Goal: Task Accomplishment & Management: Manage account settings

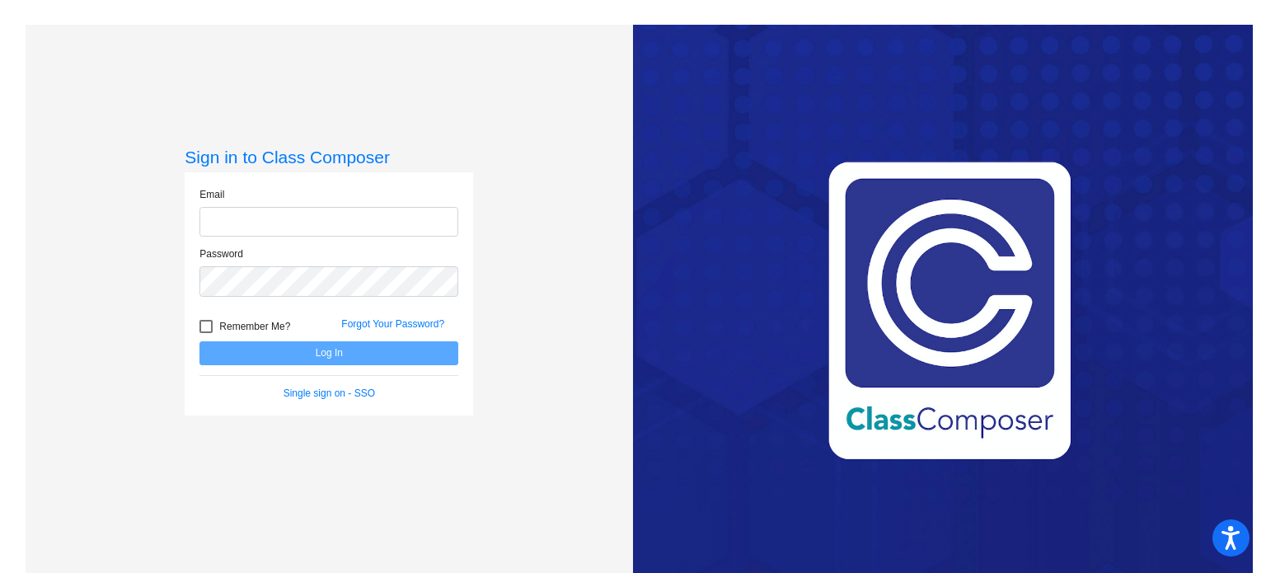
type input "[EMAIL_ADDRESS][DOMAIN_NAME]"
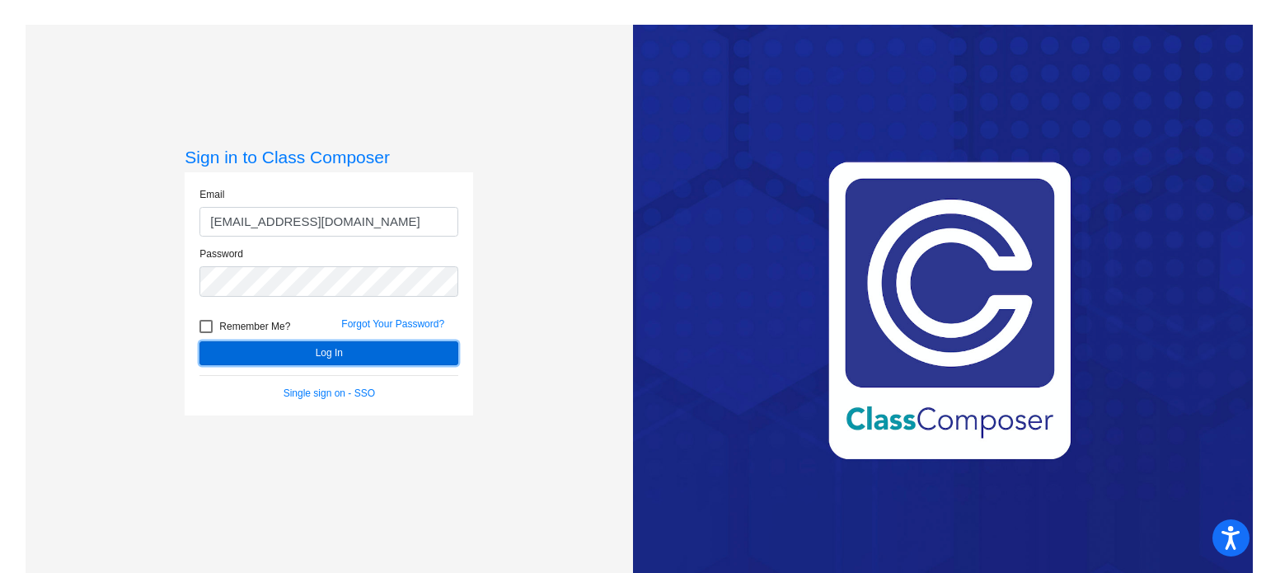
click at [296, 355] on button "Log In" at bounding box center [329, 353] width 259 height 24
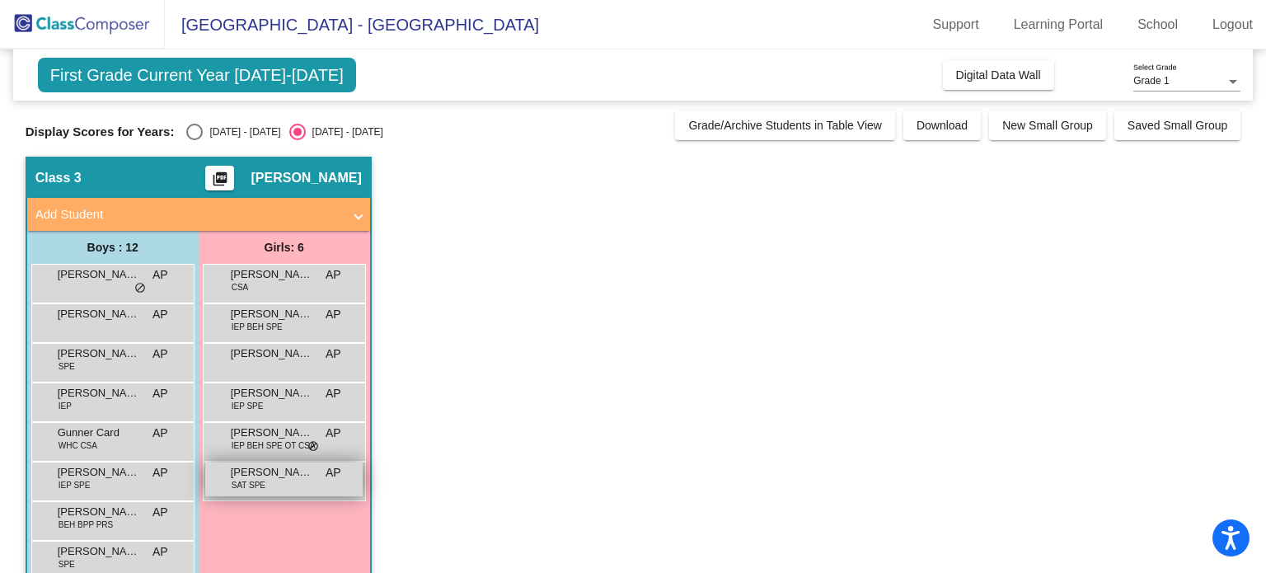
click at [261, 479] on span "SAT SPE" at bounding box center [249, 485] width 34 height 12
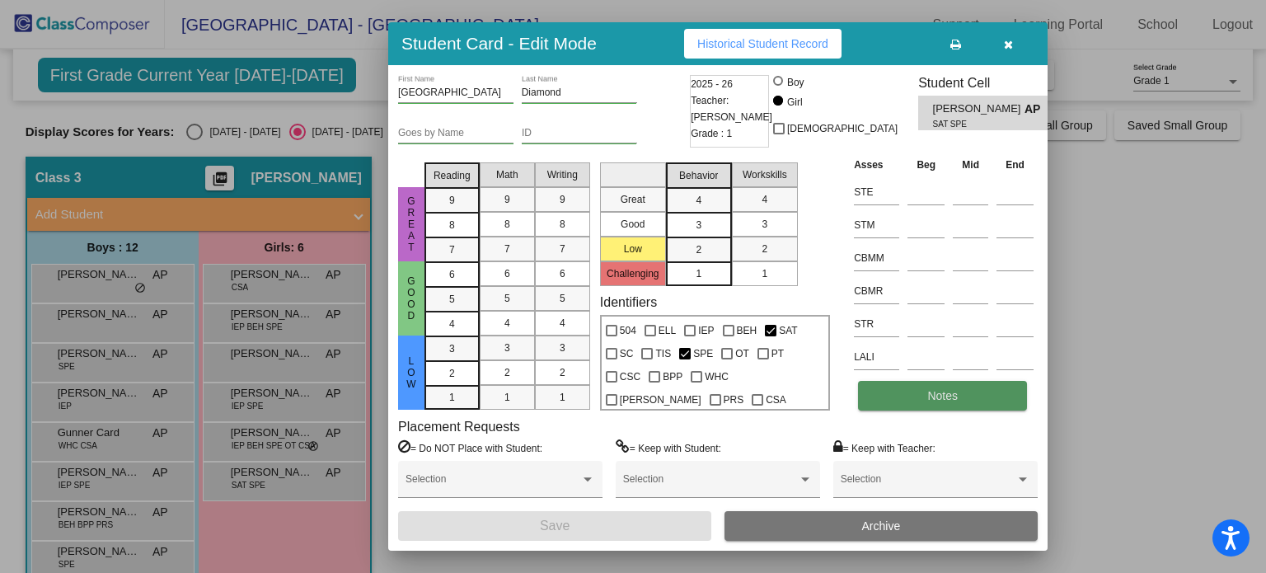
click at [937, 398] on span "Notes" at bounding box center [943, 395] width 31 height 13
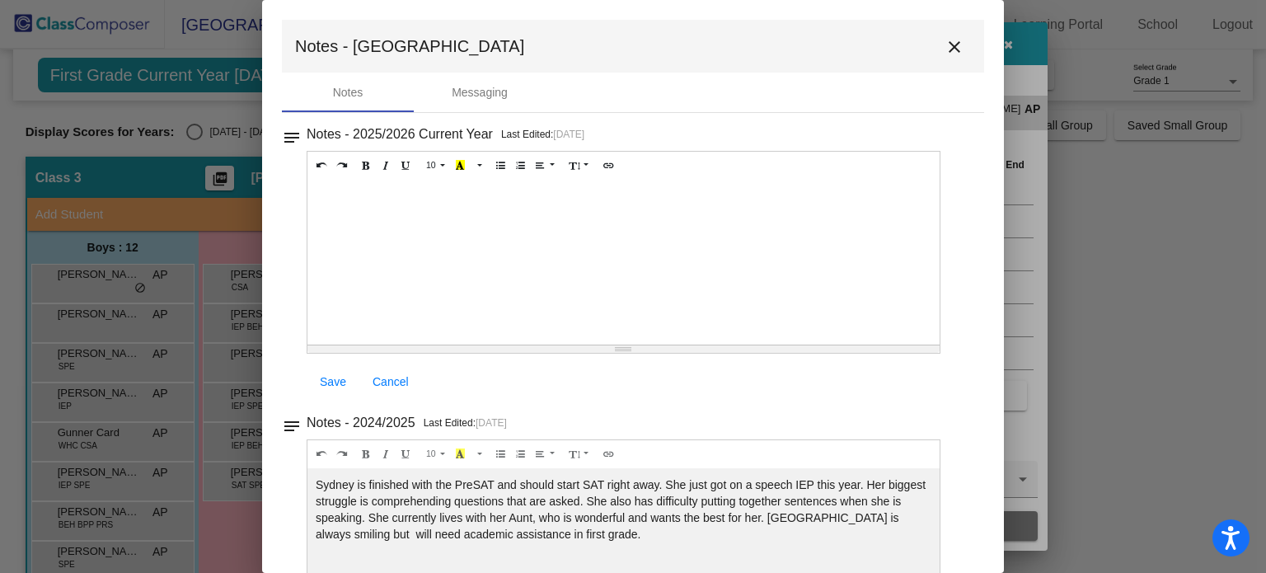
click at [945, 44] on mat-icon "close" at bounding box center [955, 47] width 20 height 20
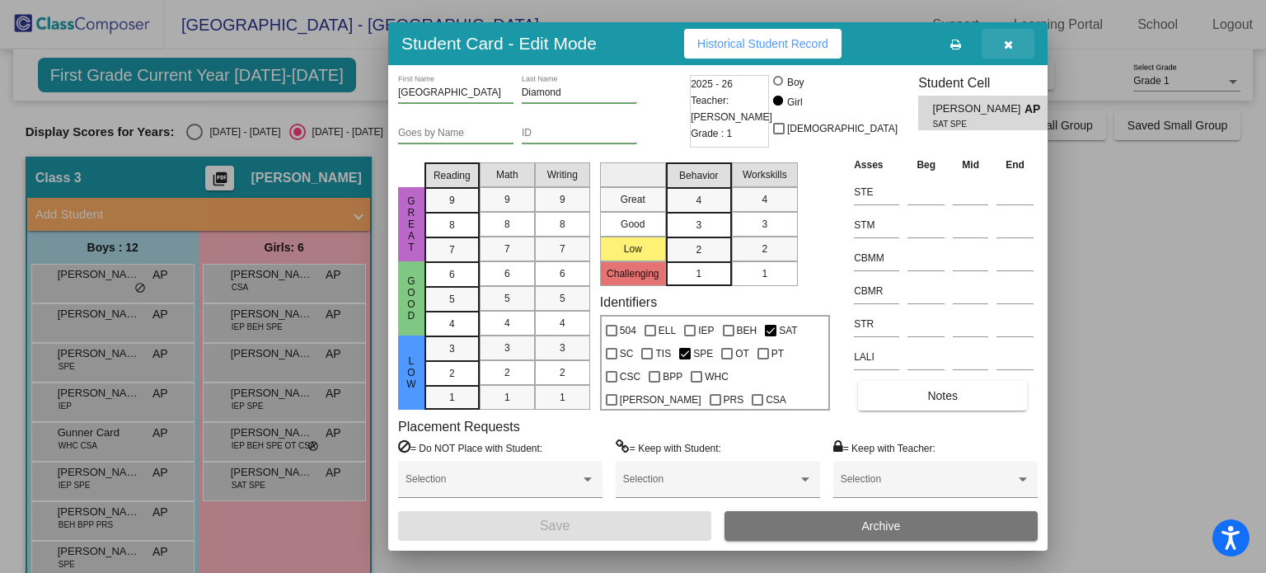
click at [1011, 47] on icon "button" at bounding box center [1008, 45] width 9 height 12
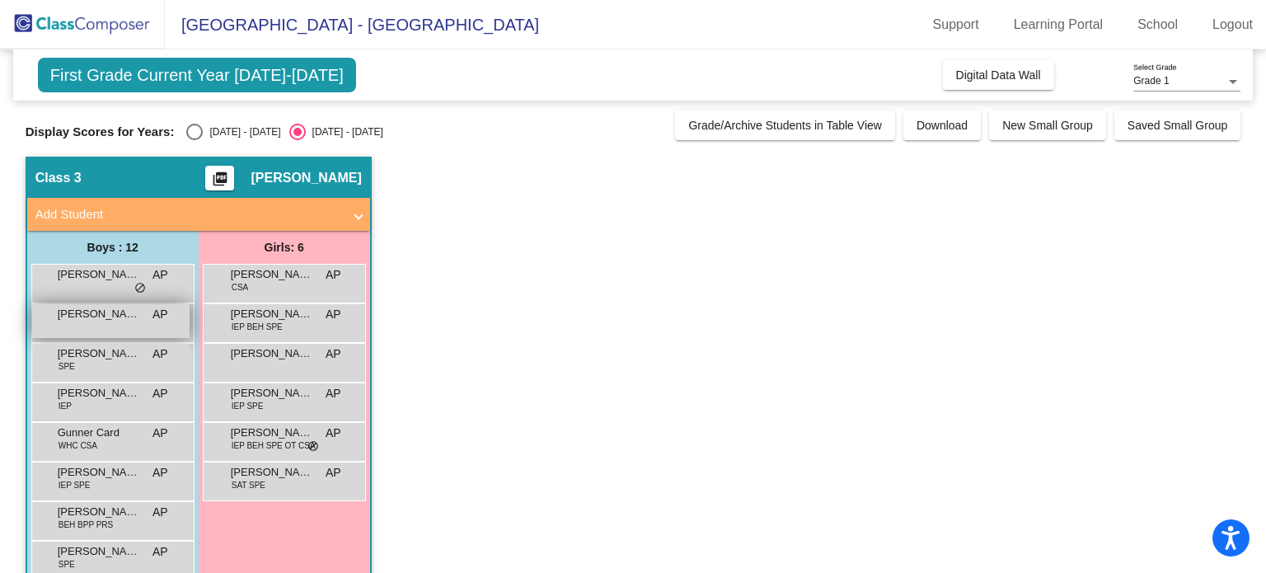
click at [96, 317] on span "[PERSON_NAME]" at bounding box center [99, 314] width 82 height 16
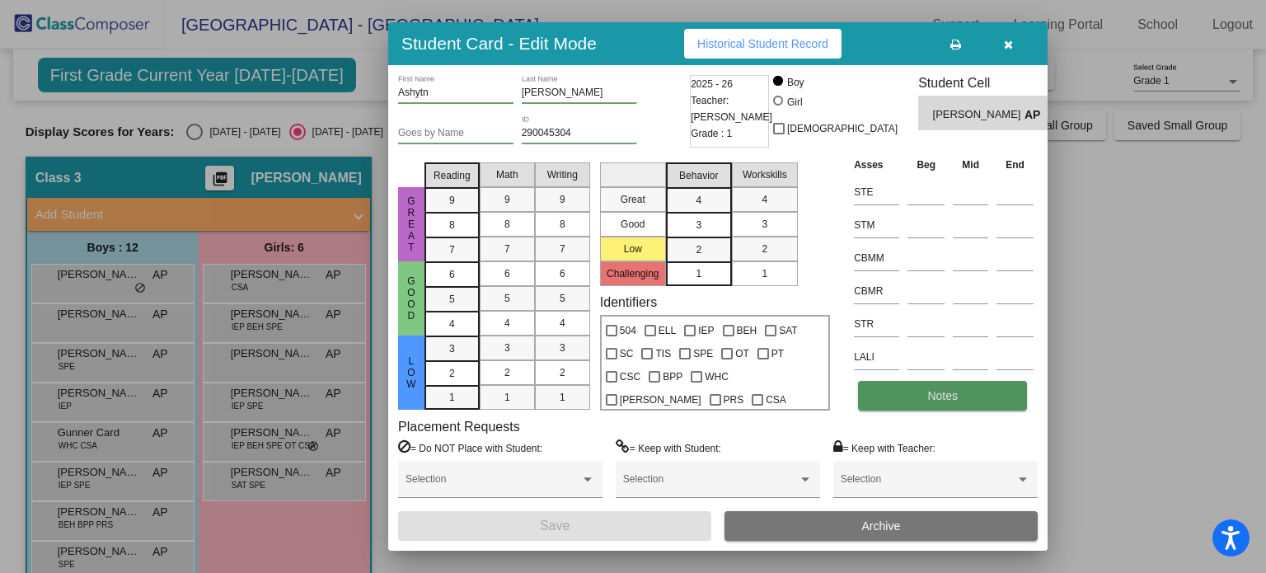
click at [943, 402] on button "Notes" at bounding box center [942, 396] width 169 height 30
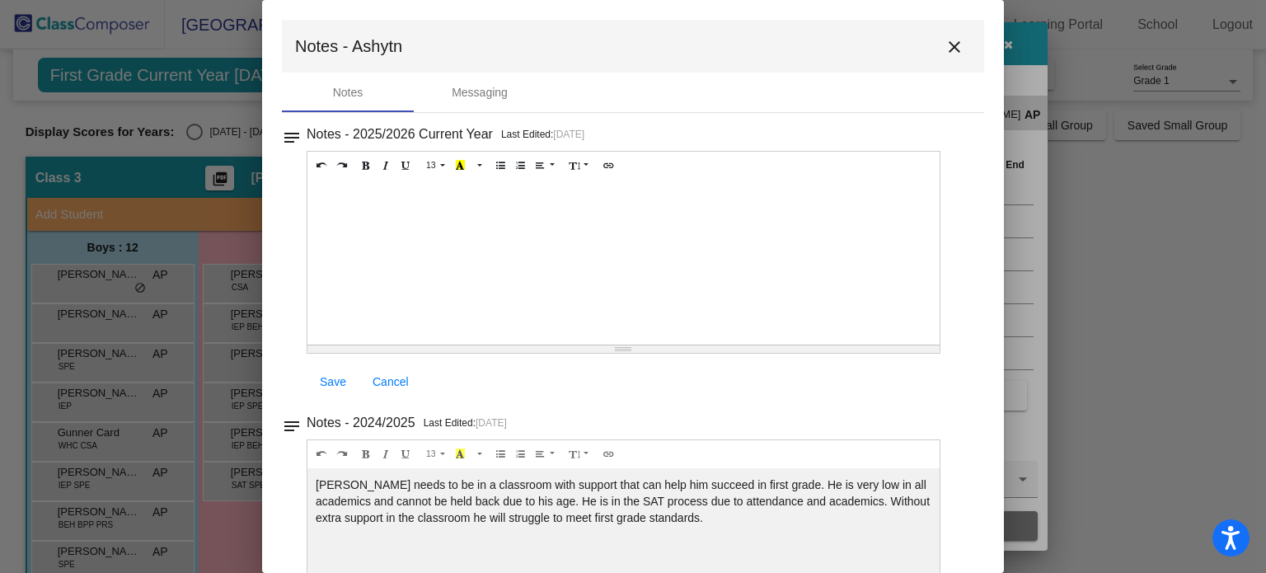
click at [945, 52] on mat-icon "close" at bounding box center [955, 47] width 20 height 20
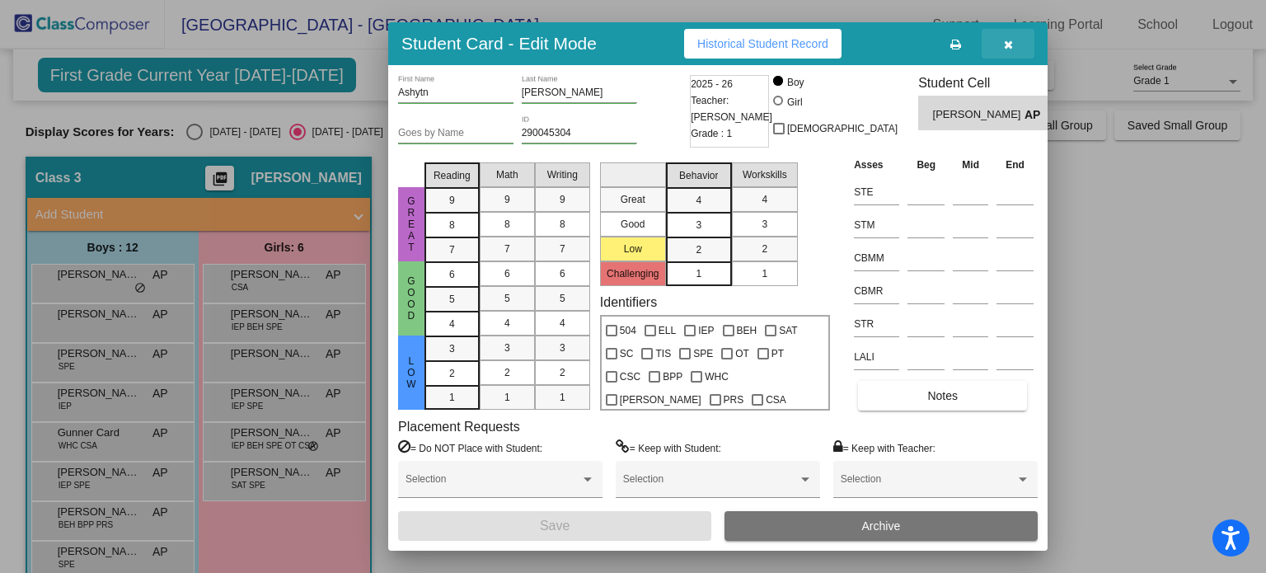
click at [1013, 42] on button "button" at bounding box center [1008, 44] width 53 height 30
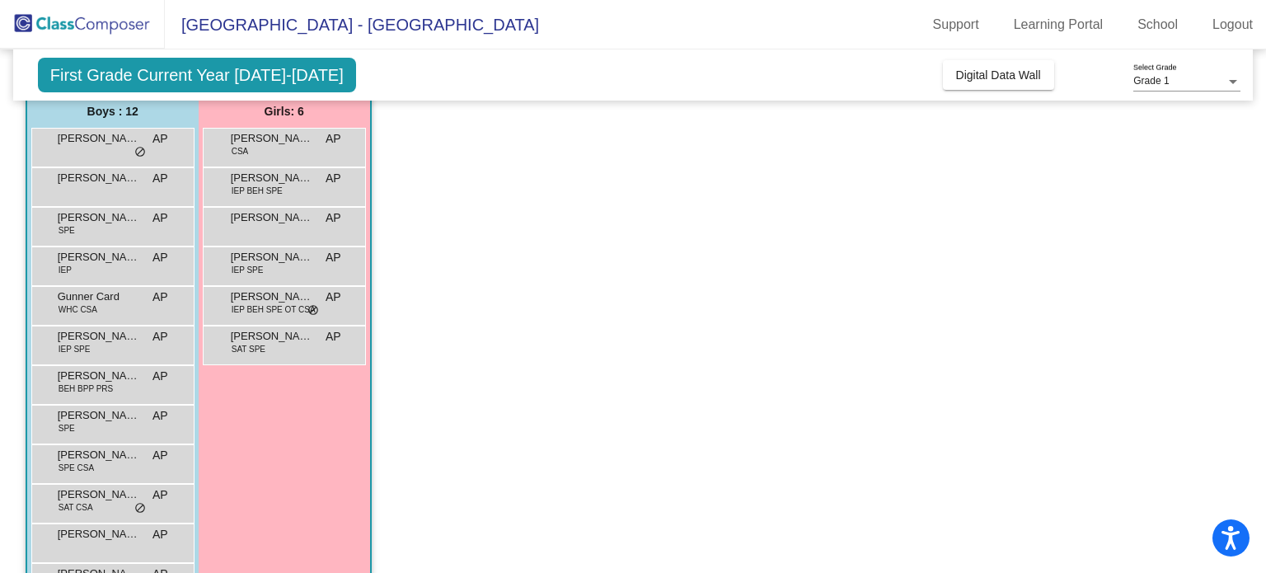
scroll to position [165, 0]
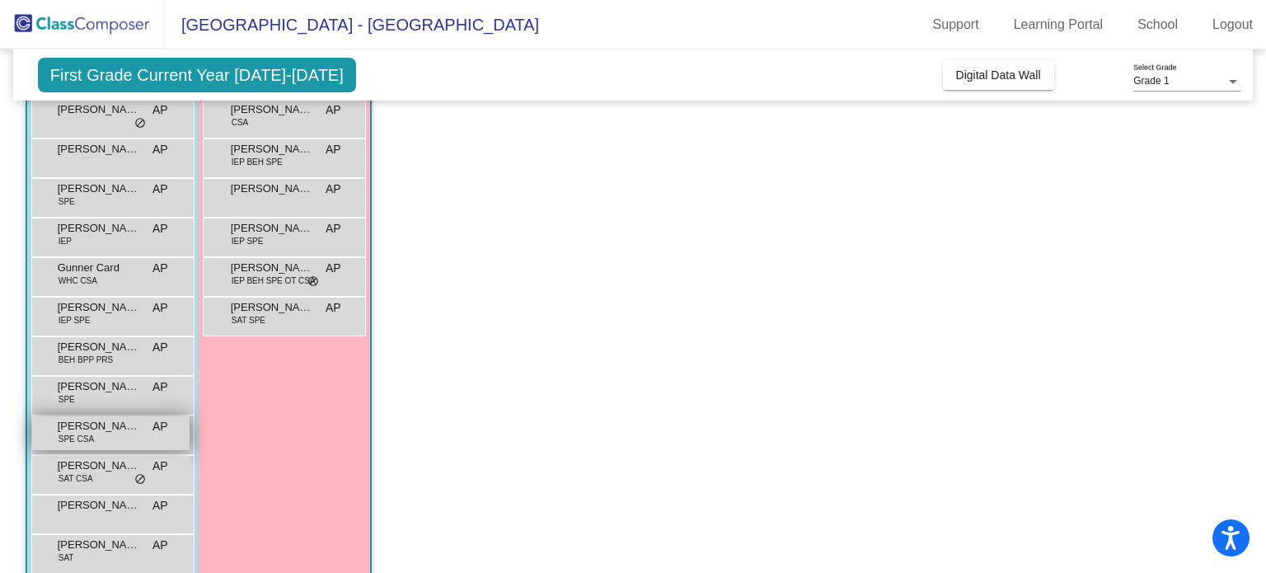
click at [108, 438] on div "[PERSON_NAME] SPE CSA AP lock do_not_disturb_alt" at bounding box center [110, 433] width 157 height 34
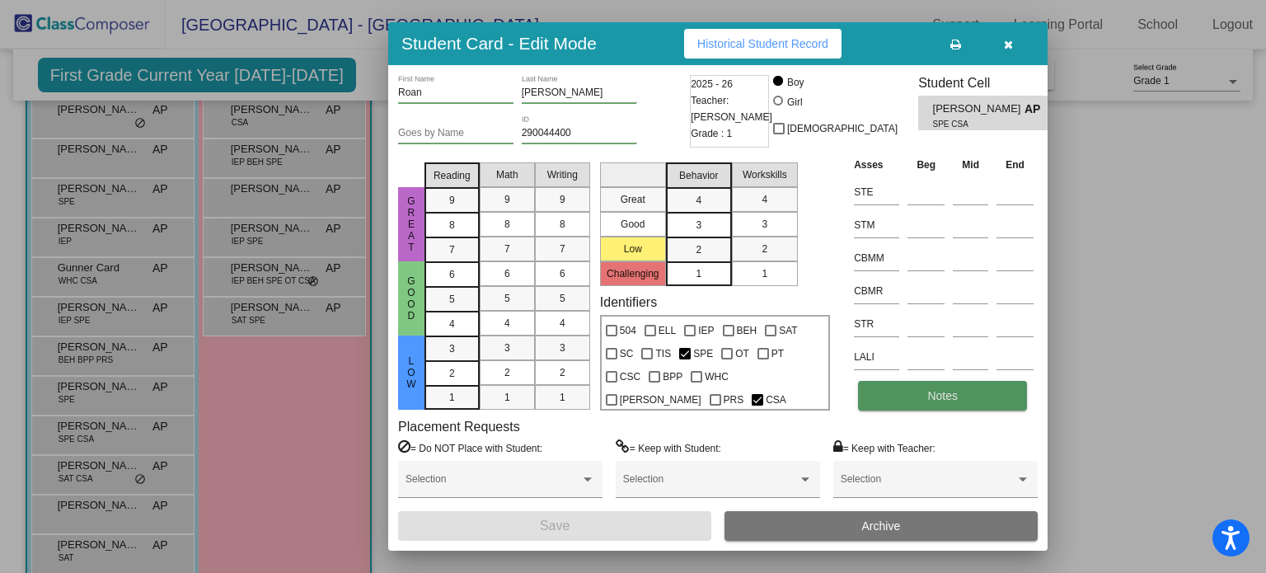
click at [907, 398] on button "Notes" at bounding box center [942, 396] width 169 height 30
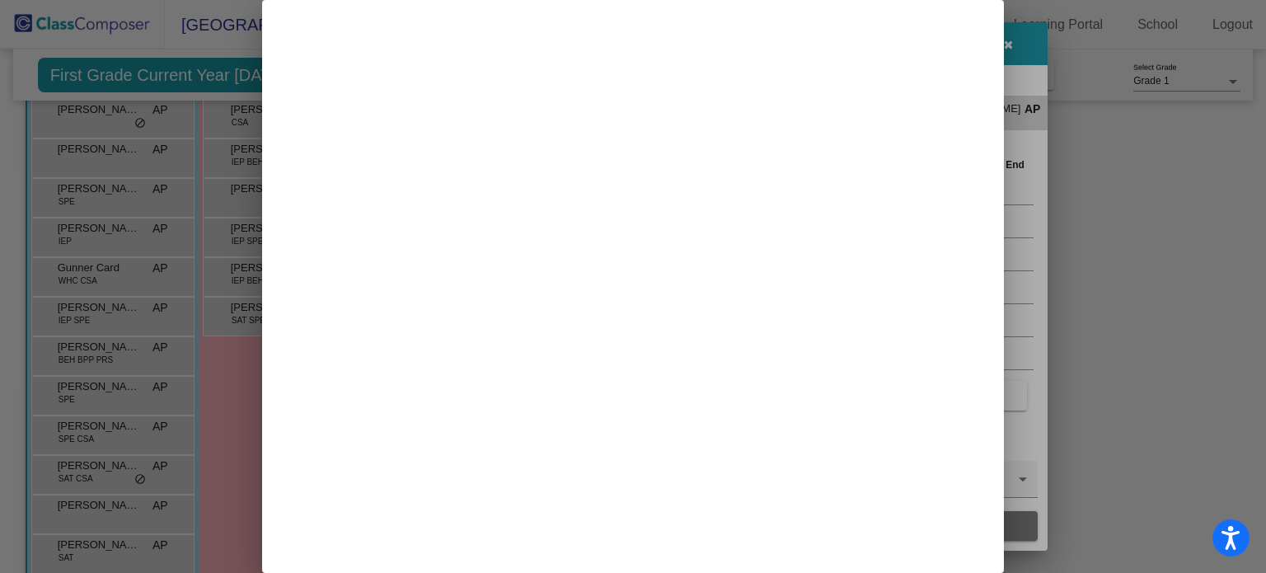
click at [1066, 233] on div at bounding box center [633, 286] width 1266 height 573
click at [1101, 362] on div at bounding box center [633, 286] width 1266 height 573
click at [1111, 420] on div at bounding box center [633, 286] width 1266 height 573
click at [1008, 43] on div at bounding box center [633, 286] width 1266 height 573
click at [208, 396] on div at bounding box center [633, 286] width 1266 height 573
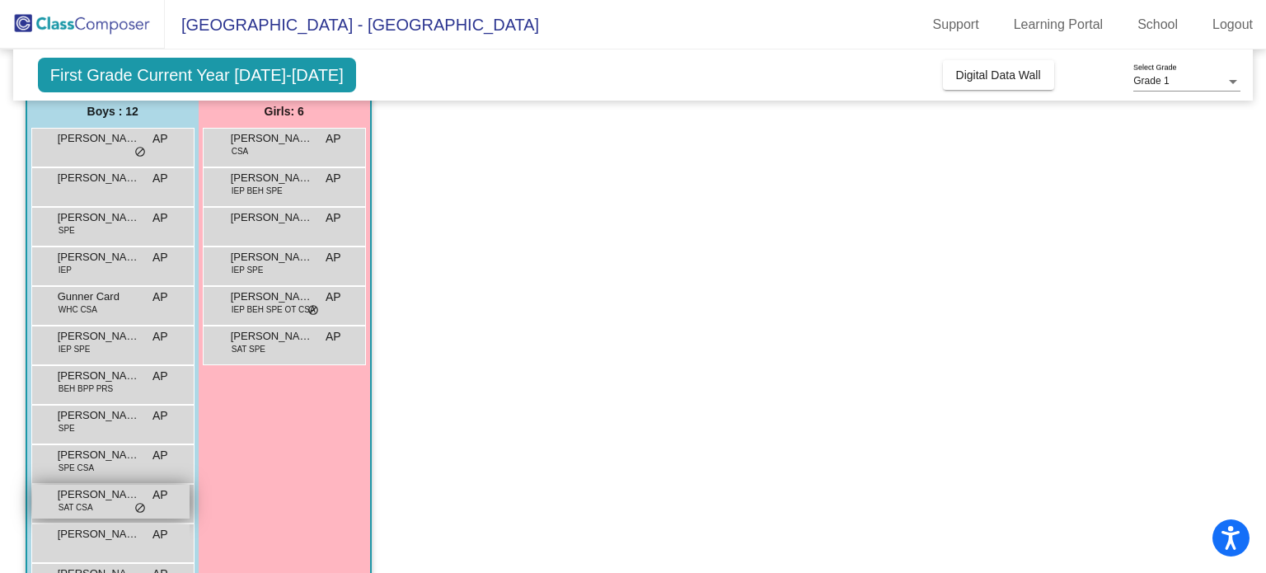
scroll to position [165, 0]
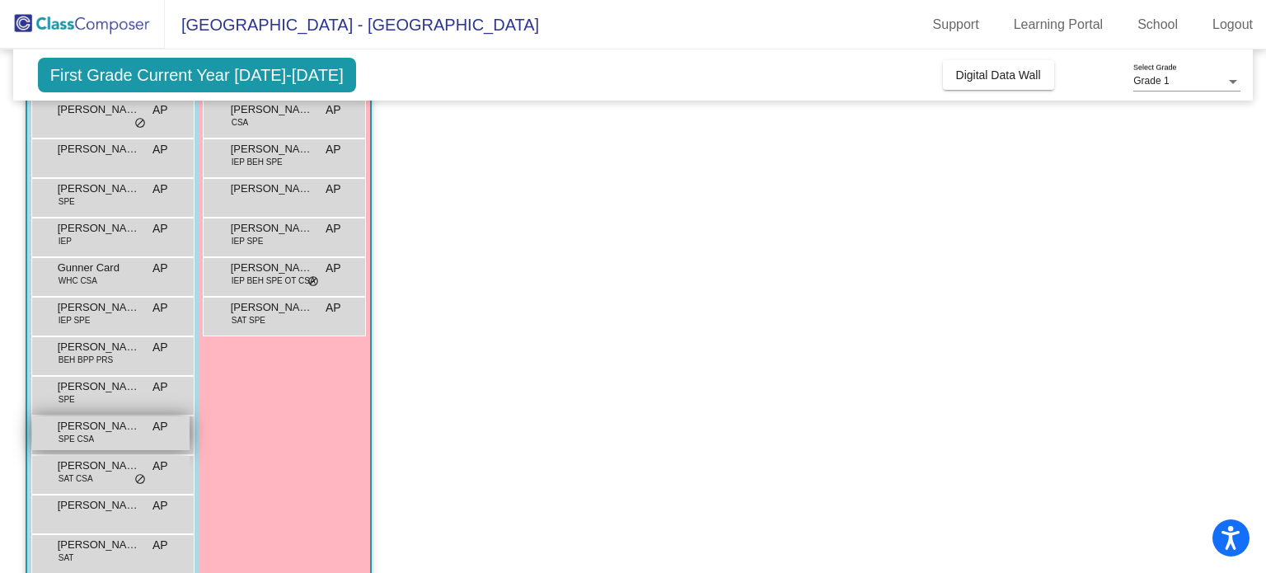
click at [115, 441] on div "[PERSON_NAME] SPE CSA AP lock do_not_disturb_alt" at bounding box center [110, 433] width 157 height 34
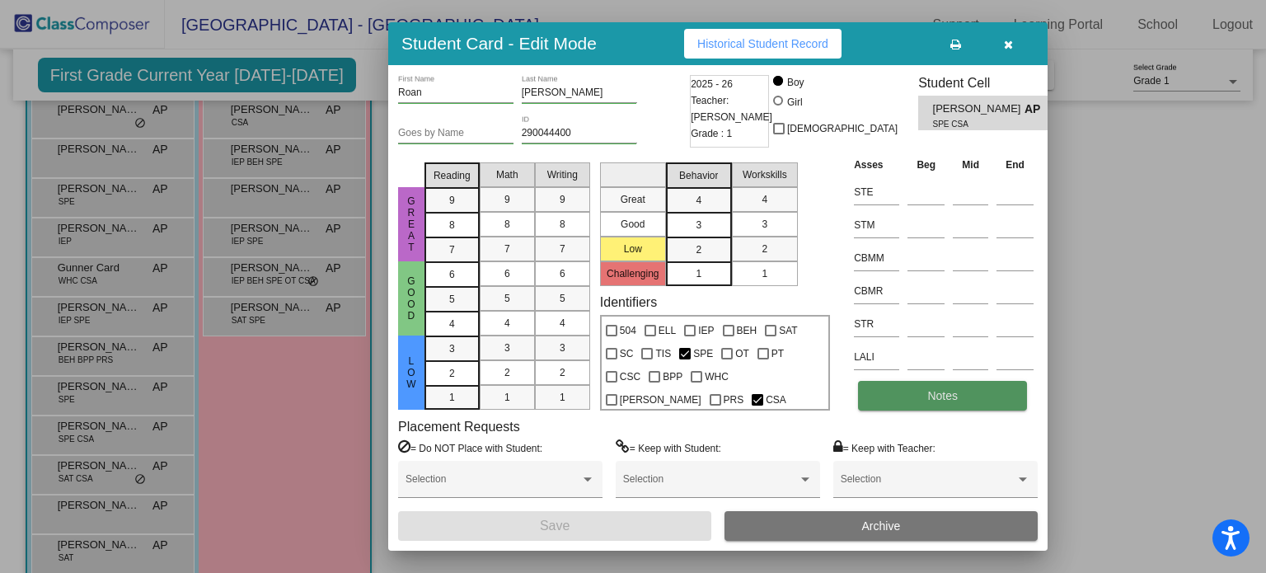
click at [959, 404] on button "Notes" at bounding box center [942, 396] width 169 height 30
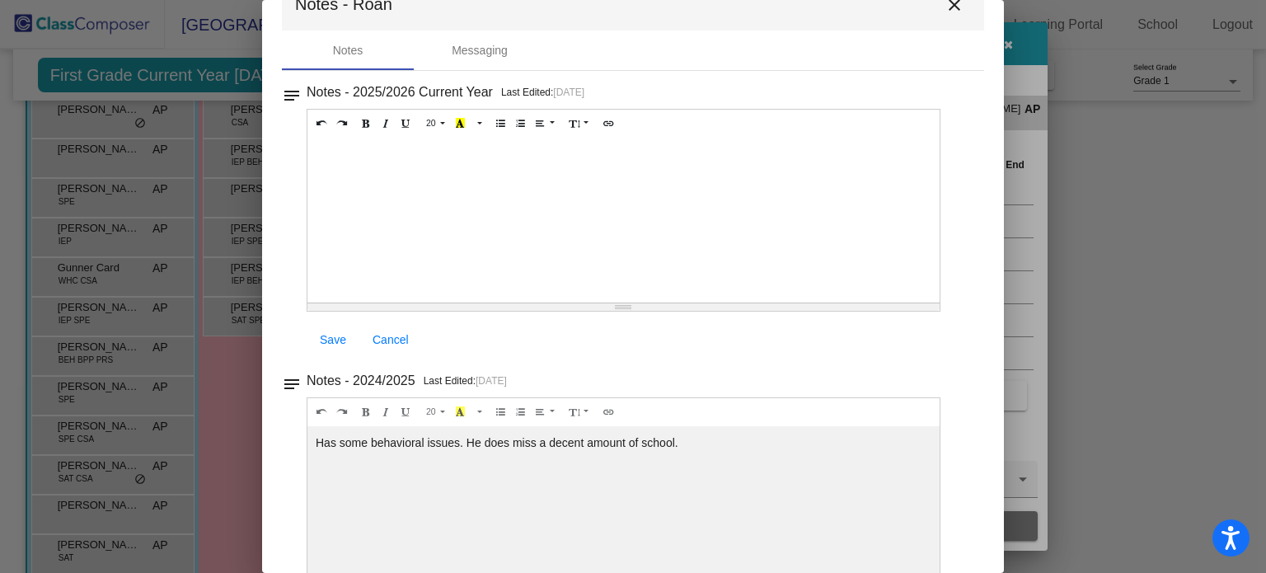
scroll to position [0, 0]
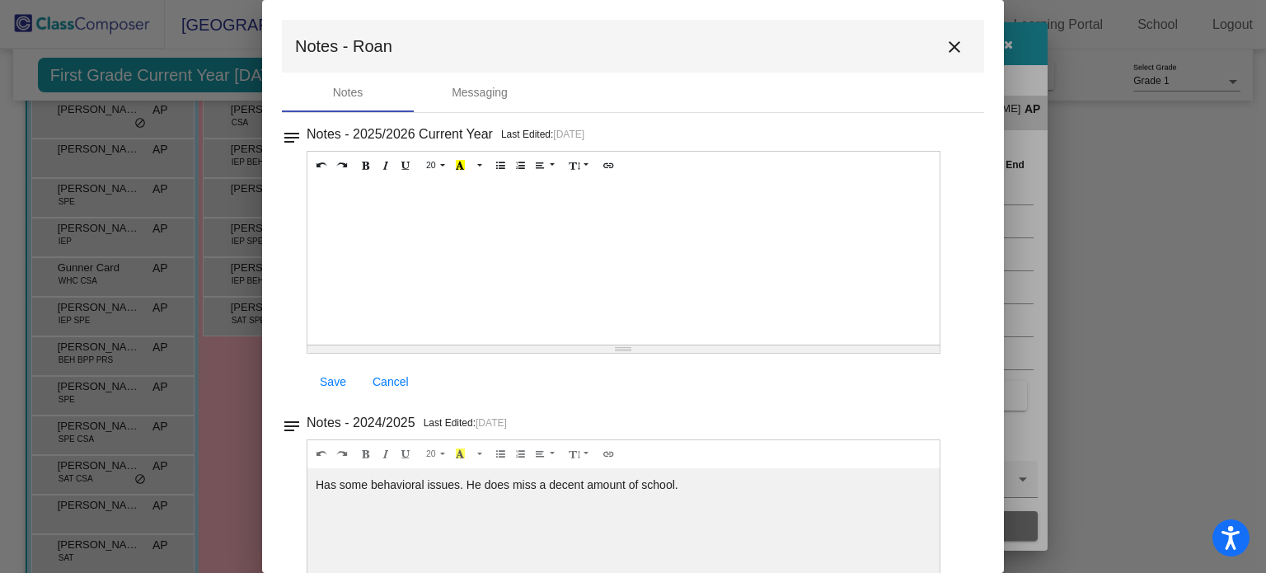
click at [952, 43] on mat-icon "close" at bounding box center [955, 47] width 20 height 20
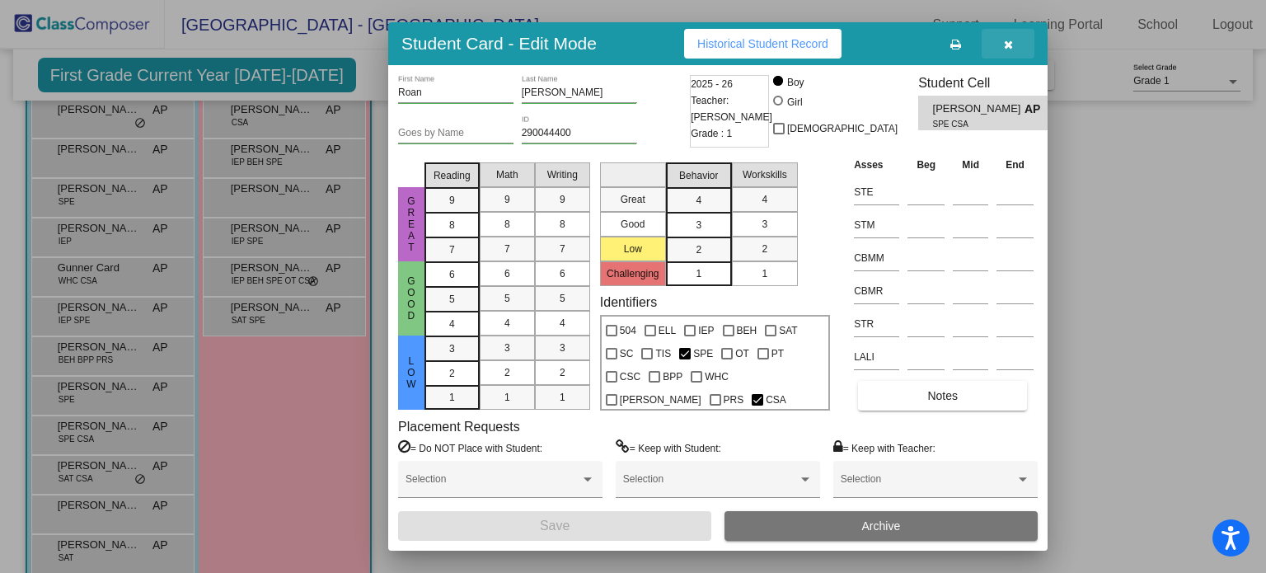
click at [1001, 35] on button "button" at bounding box center [1008, 44] width 53 height 30
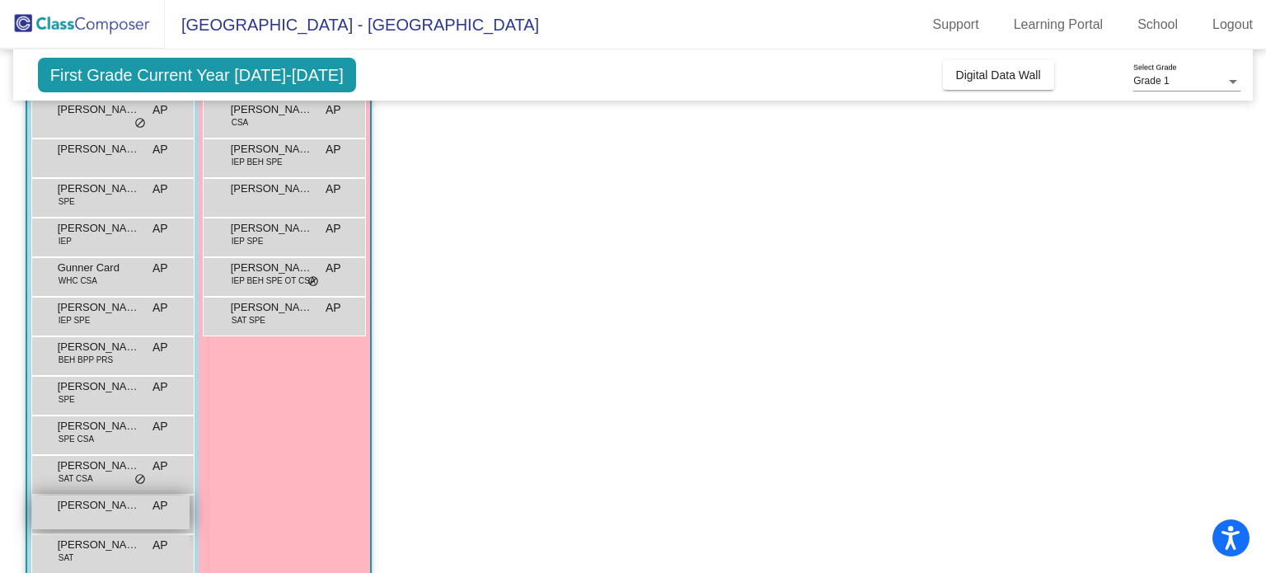
scroll to position [191, 0]
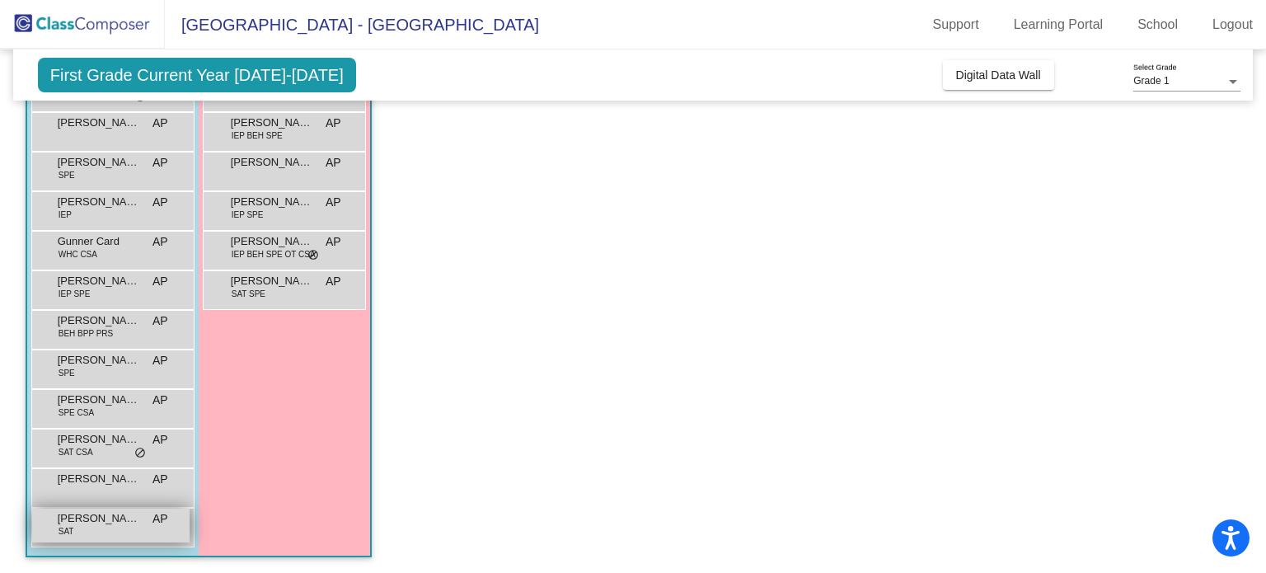
click at [106, 530] on div "Weston Rodgers SAT AP lock do_not_disturb_alt" at bounding box center [110, 526] width 157 height 34
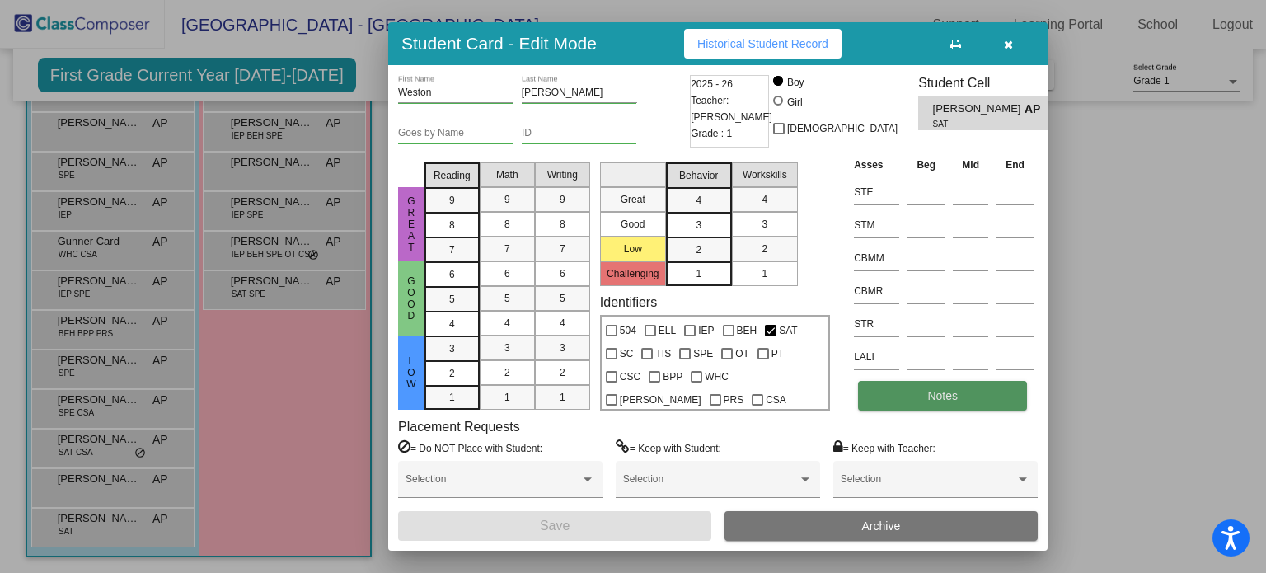
click at [936, 405] on button "Notes" at bounding box center [942, 396] width 169 height 30
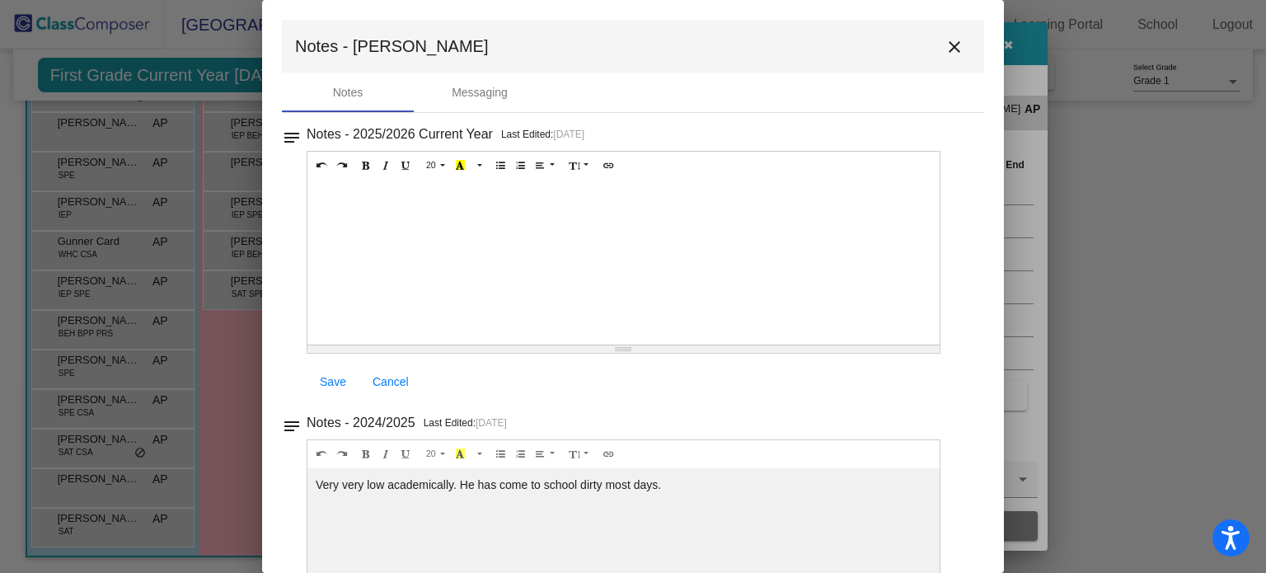
click at [947, 42] on mat-icon "close" at bounding box center [955, 47] width 20 height 20
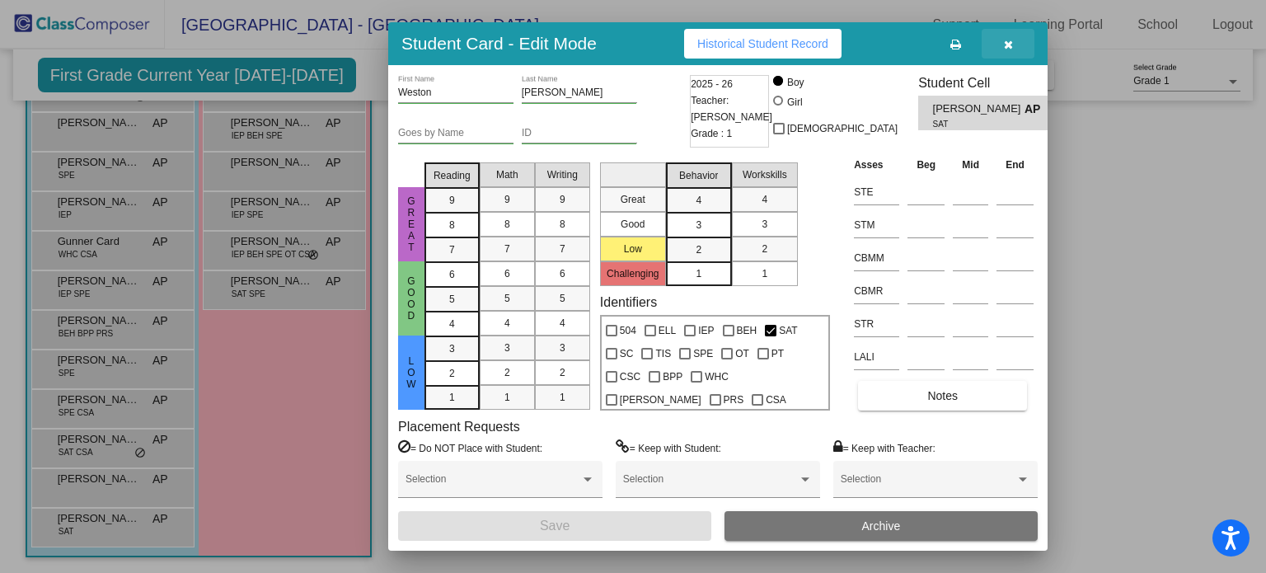
click at [1012, 53] on button "button" at bounding box center [1008, 44] width 53 height 30
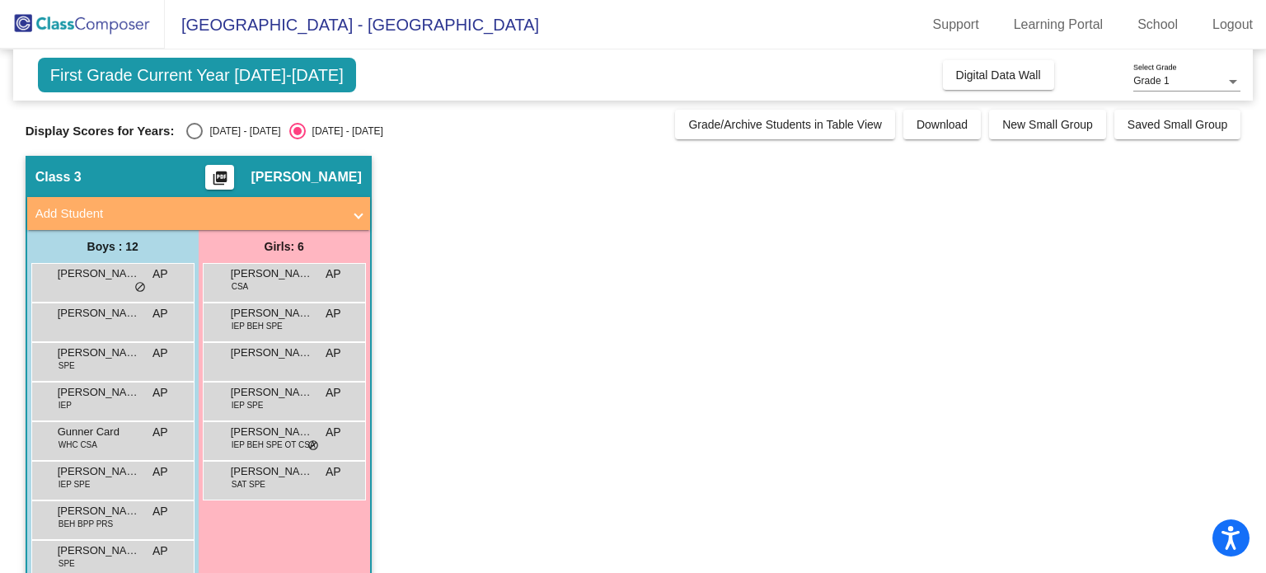
scroll to position [0, 0]
